Goal: Information Seeking & Learning: Learn about a topic

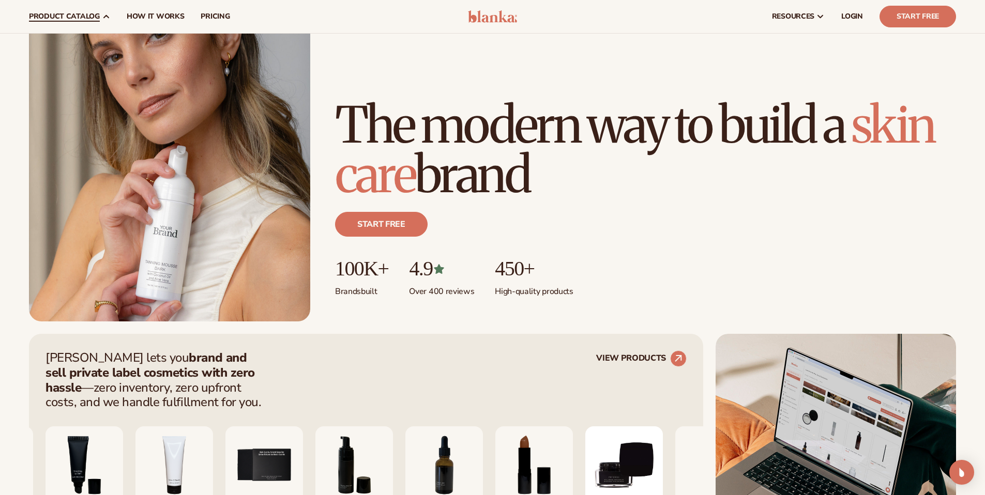
scroll to position [69, 0]
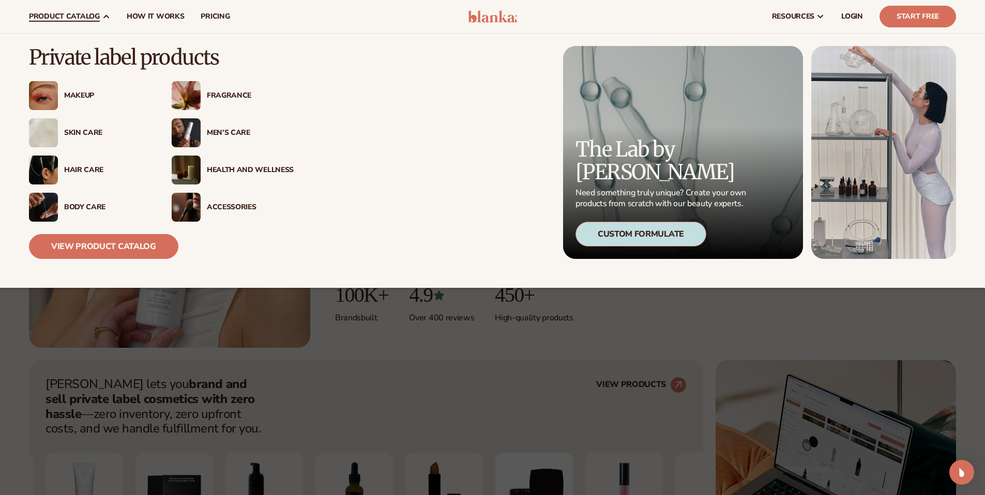
click at [80, 131] on div "Skin Care" at bounding box center [107, 133] width 87 height 9
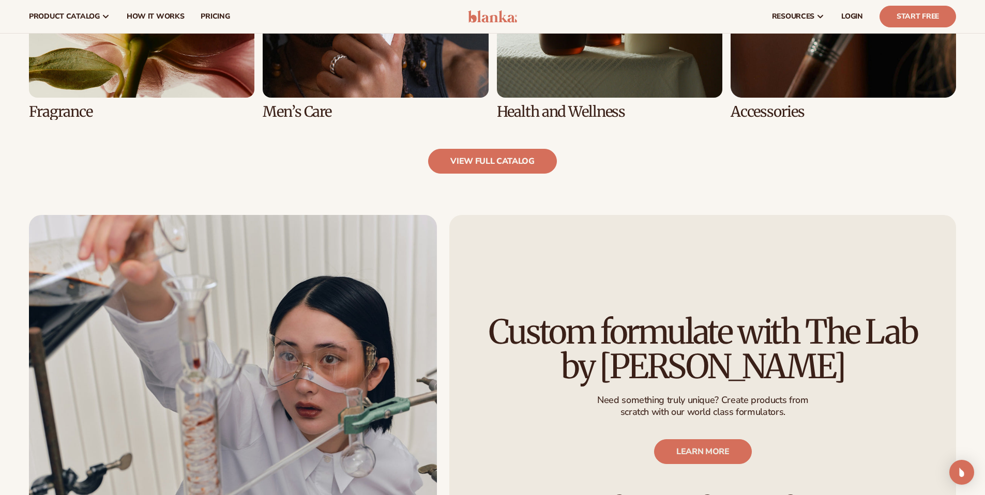
scroll to position [1169, 0]
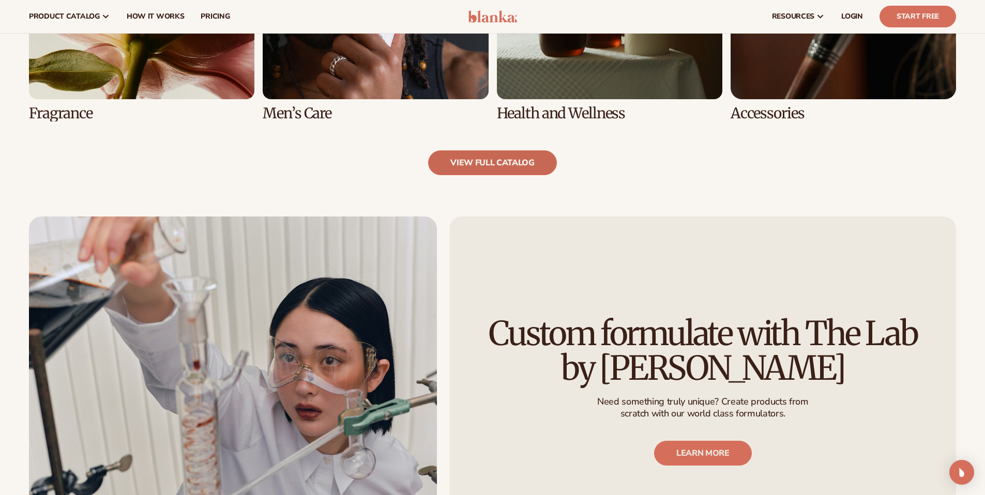
click at [537, 166] on link "view full catalog" at bounding box center [492, 162] width 129 height 25
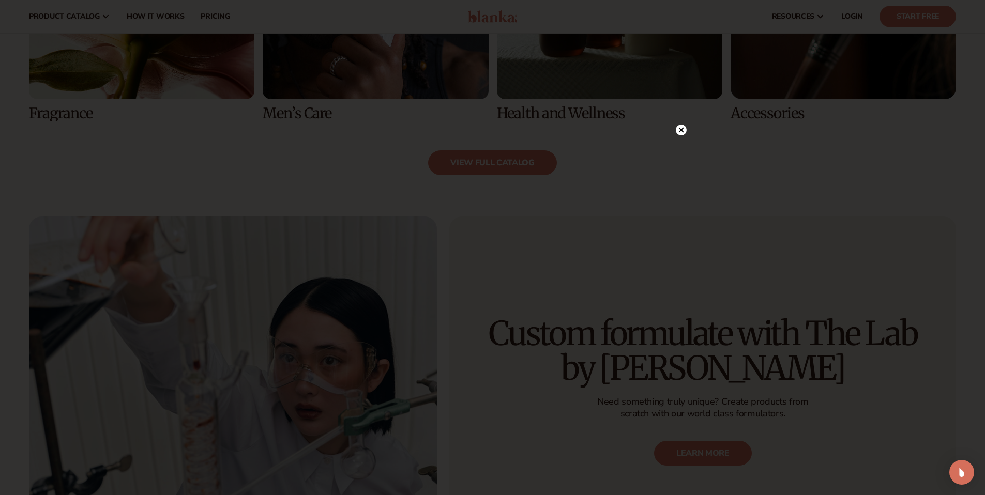
click at [682, 129] on icon at bounding box center [680, 129] width 5 height 5
